Goal: Ask a question

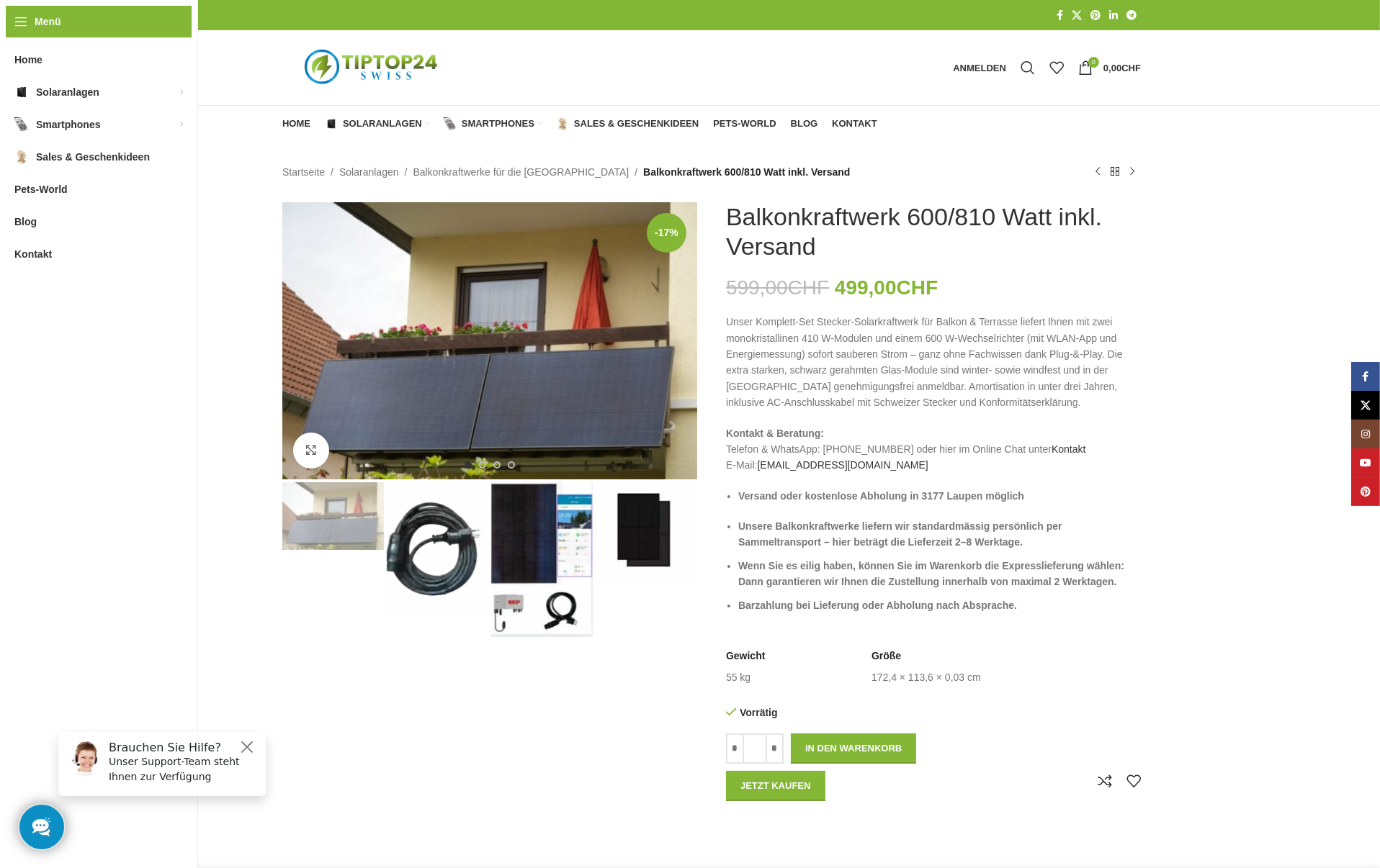
click at [437, 536] on img "2 / 4" at bounding box center [438, 550] width 102 height 135
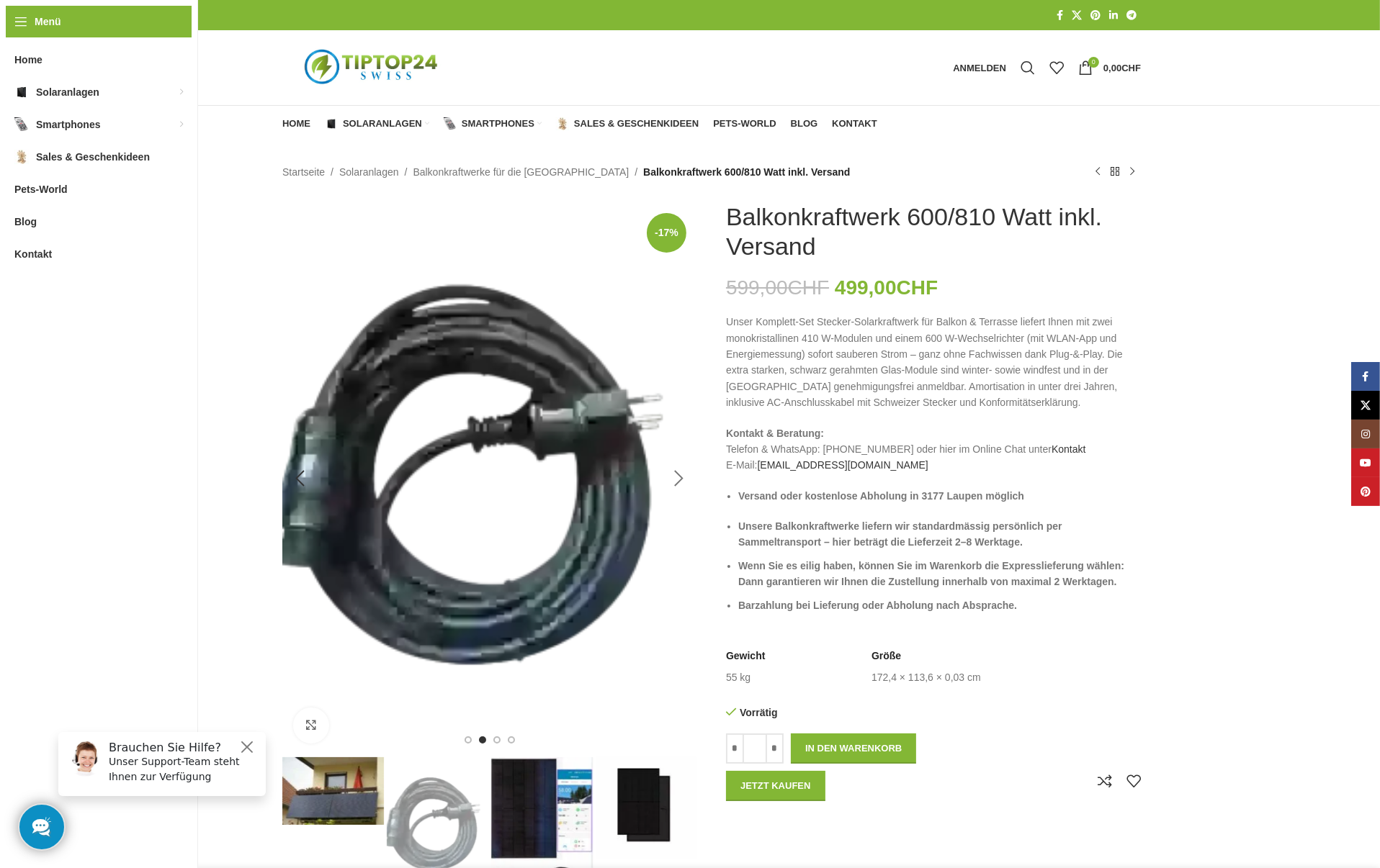
click at [675, 473] on div "Next slide" at bounding box center [679, 479] width 36 height 36
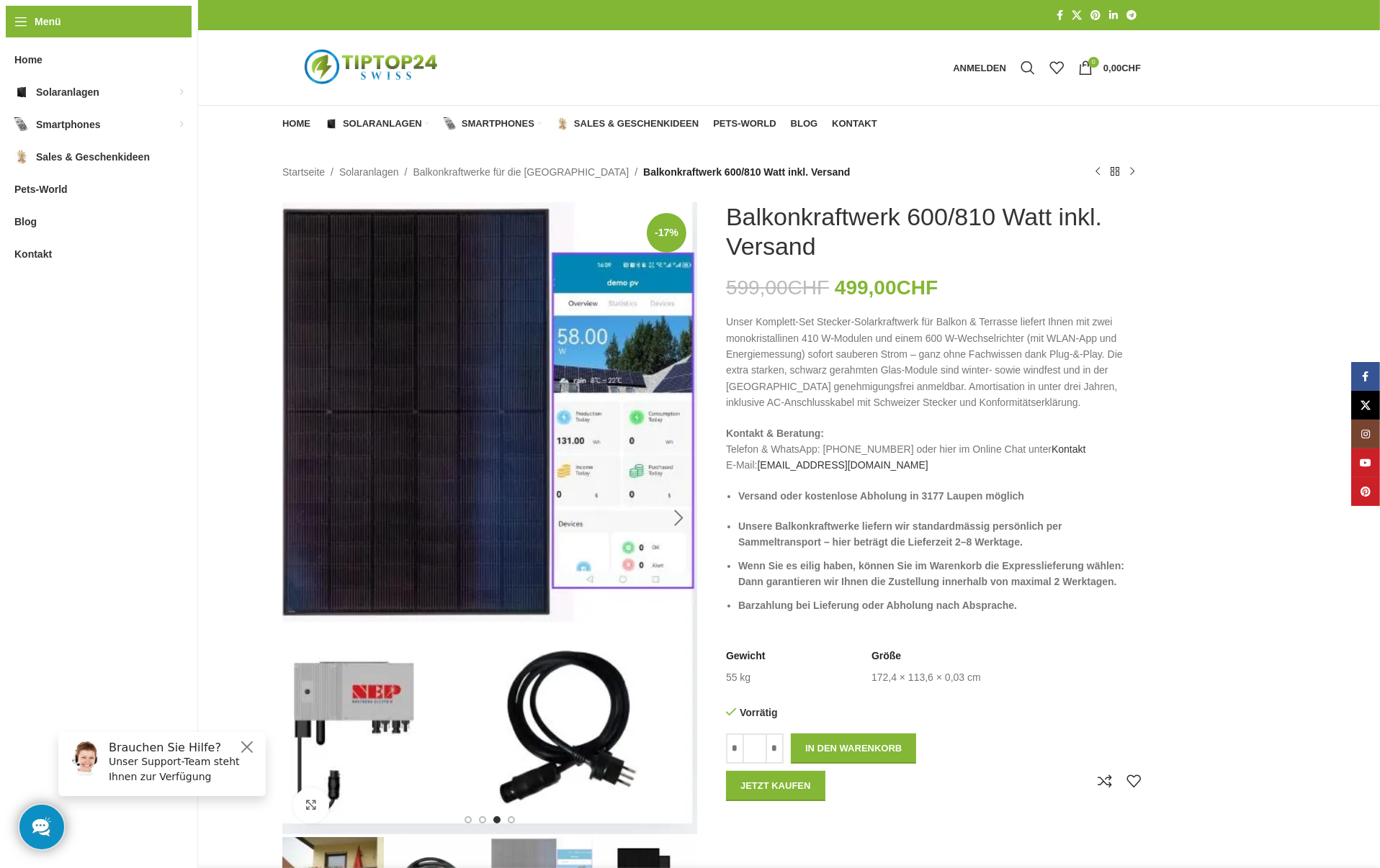
click at [679, 515] on div "Next slide" at bounding box center [679, 519] width 36 height 36
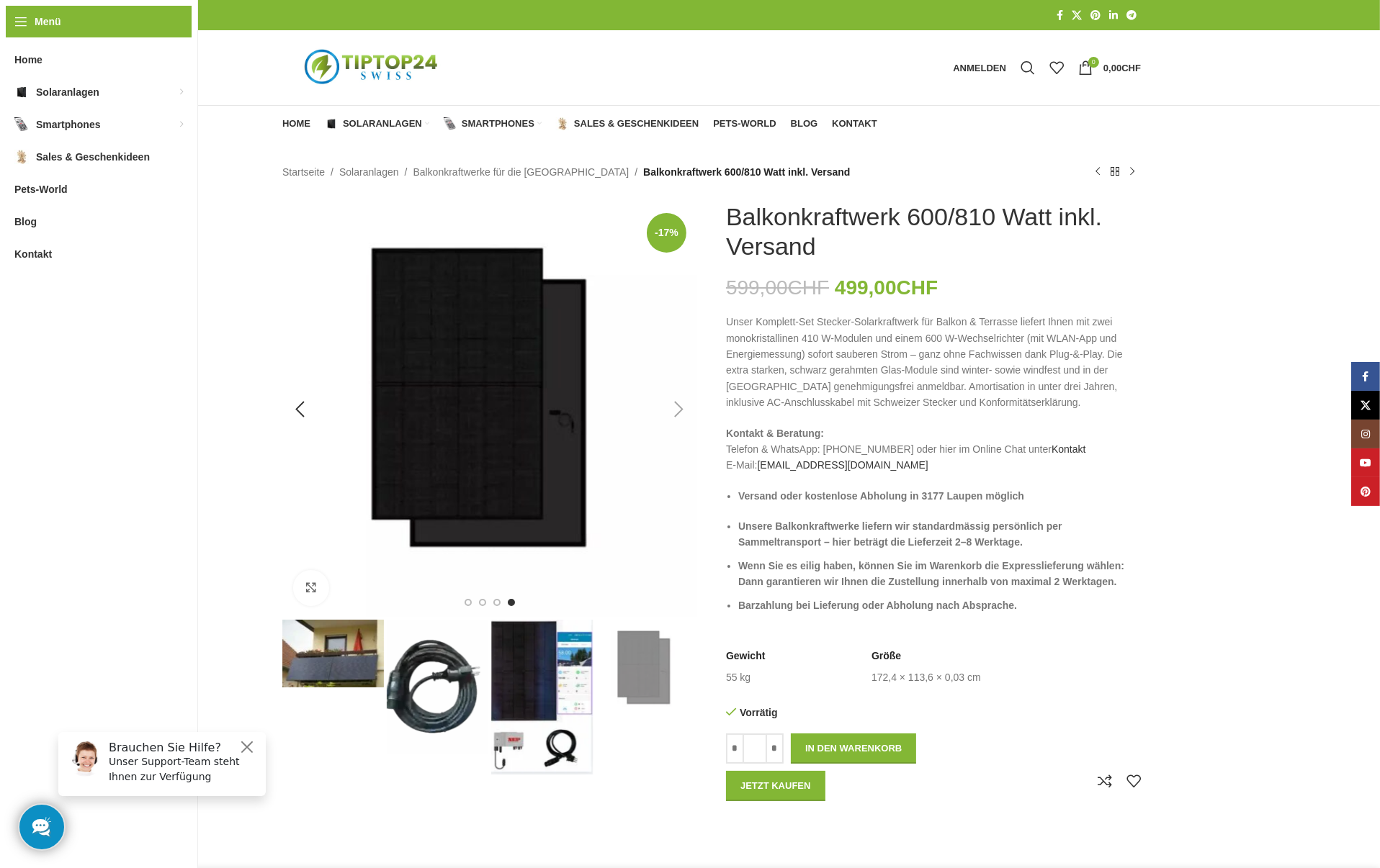
click at [684, 408] on div "Next slide" at bounding box center [679, 410] width 36 height 36
click at [678, 408] on div "Next slide" at bounding box center [679, 410] width 36 height 36
click at [43, 827] on lhc-260-status-widget at bounding box center [41, 827] width 69 height 69
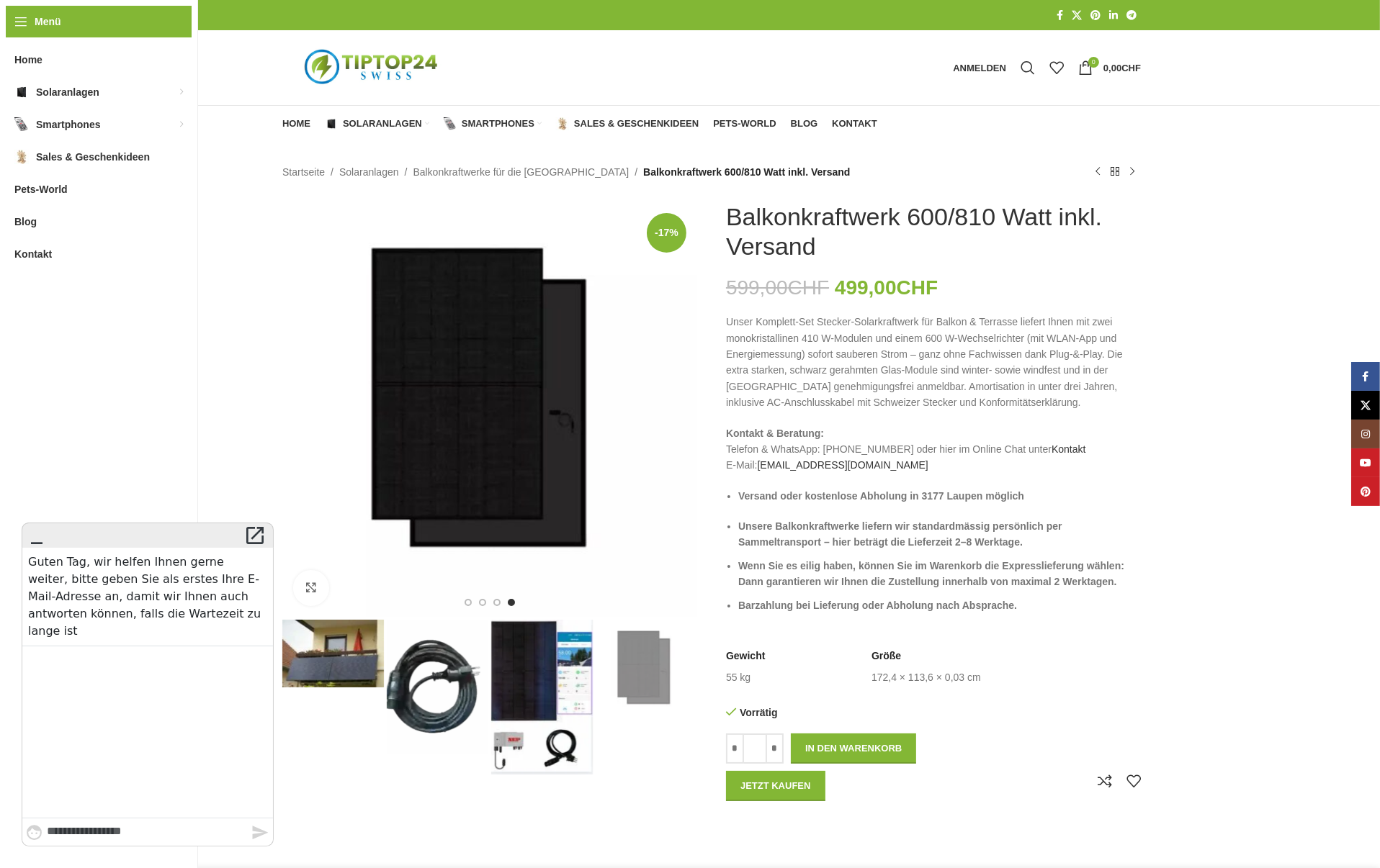
click at [65, 827] on textarea "Type your message here..." at bounding box center [149, 831] width 204 height 28
type textarea "**********"
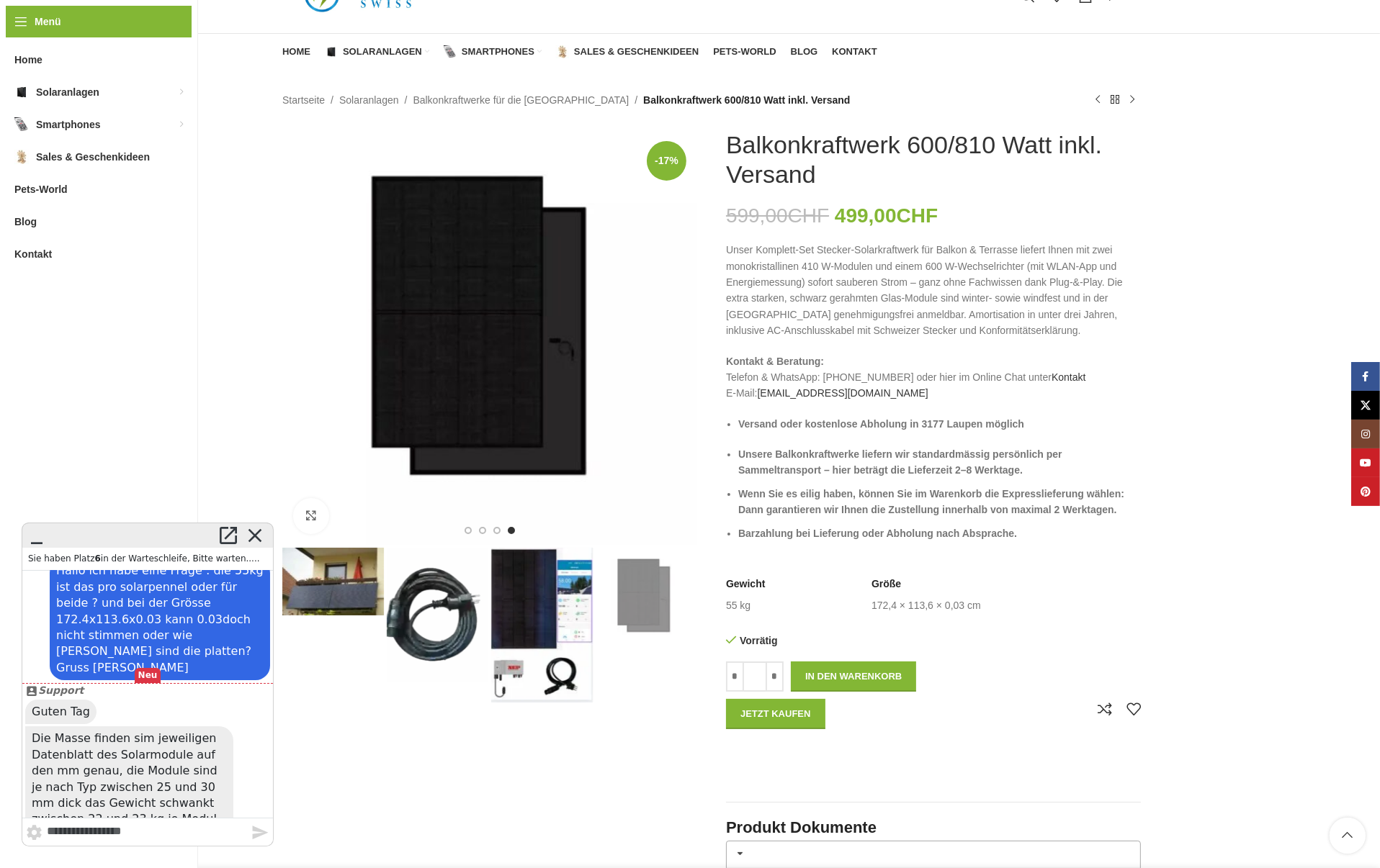
click at [65, 828] on textarea "Type your message here..." at bounding box center [149, 831] width 204 height 28
type textarea "**********"
click at [257, 834] on icon "" at bounding box center [260, 832] width 18 height 16
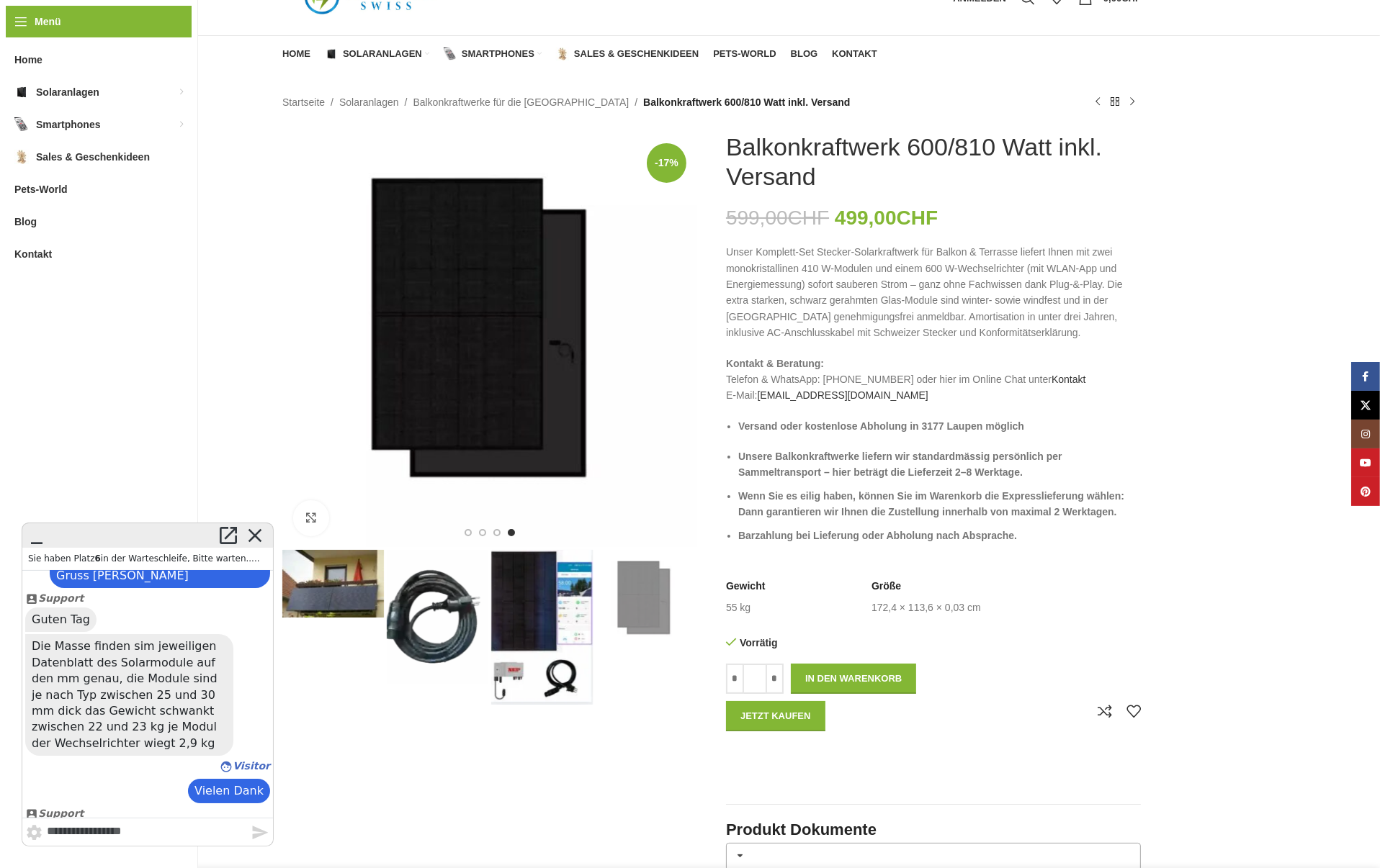
scroll to position [0, 0]
